Goal: Navigation & Orientation: Find specific page/section

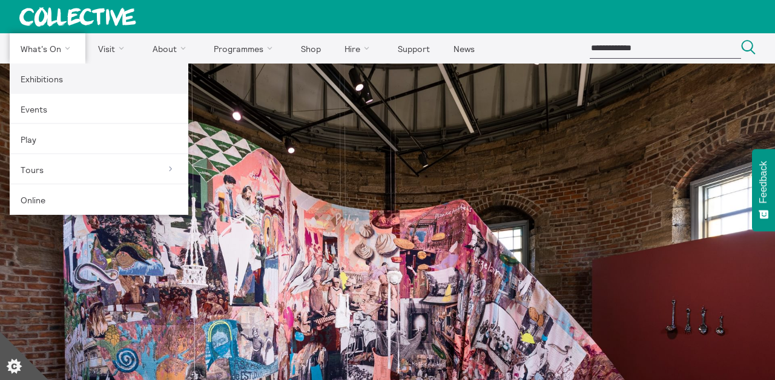
click at [44, 76] on link "Exhibitions" at bounding box center [99, 79] width 179 height 30
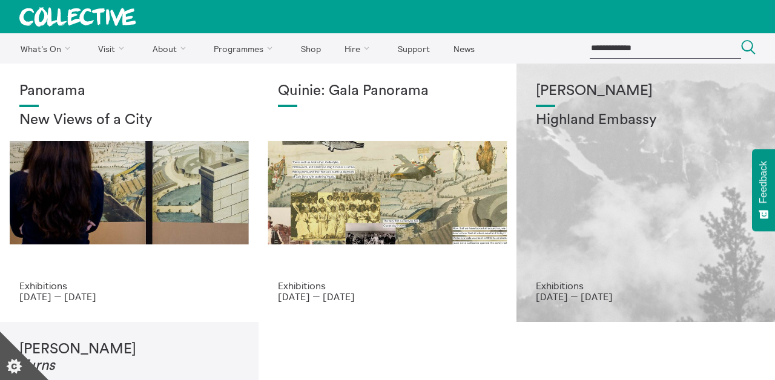
click at [578, 154] on div "[PERSON_NAME] Highland Embassy" at bounding box center [646, 181] width 220 height 197
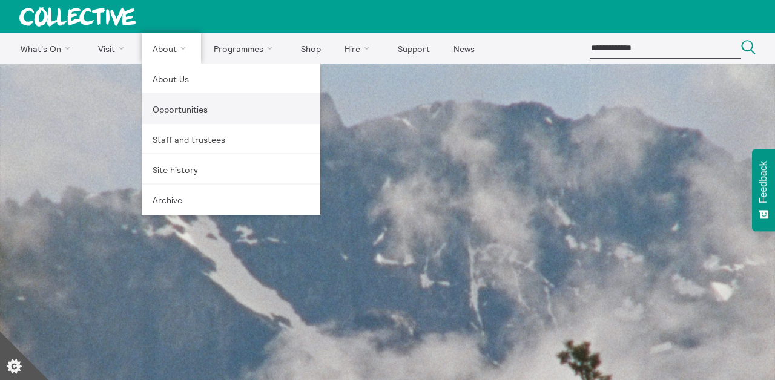
click at [163, 105] on link "Opportunities" at bounding box center [231, 109] width 179 height 30
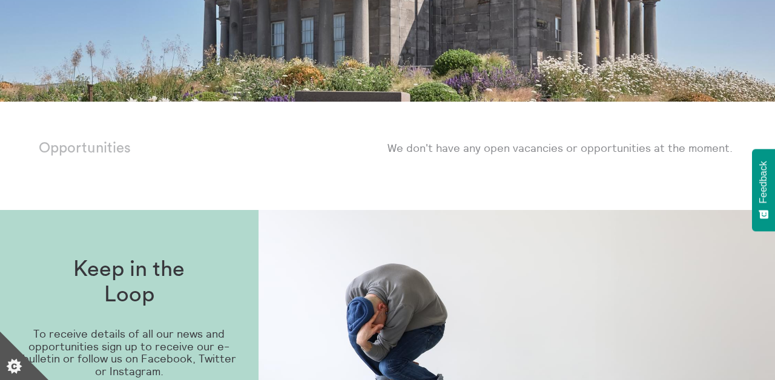
scroll to position [346, 0]
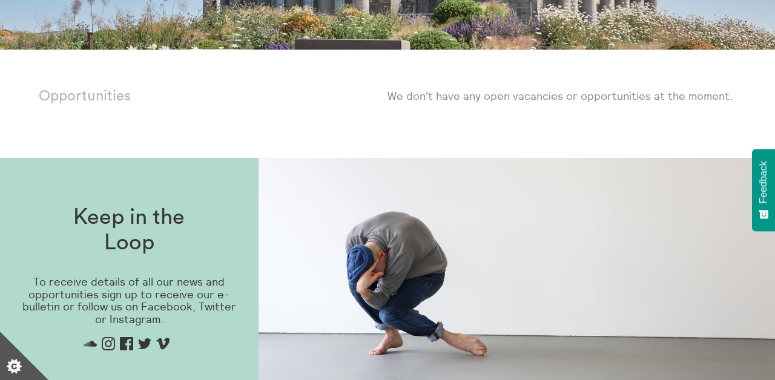
click at [105, 340] on icon "Instagram" at bounding box center [108, 343] width 13 height 13
